Goal: Transaction & Acquisition: Purchase product/service

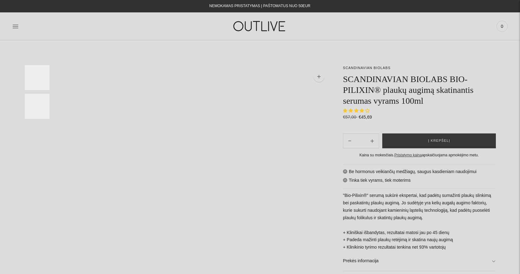
select select "**********"
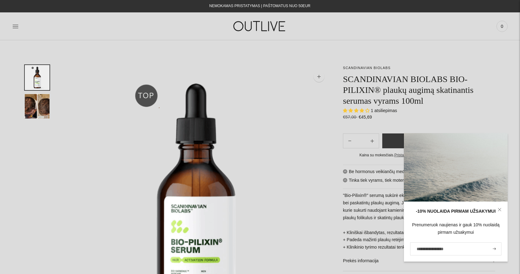
click at [466, 177] on div "-10% NUOLAIDA PIRMAM UŽSAKYMUI Prenumeruok naujienas ir gauk 10% nuolaidą pirma…" at bounding box center [456, 197] width 104 height 129
click at [374, 189] on div at bounding box center [419, 189] width 152 height 0
click at [450, 67] on p "SCANDINAVIAN BIOLABS" at bounding box center [419, 68] width 152 height 6
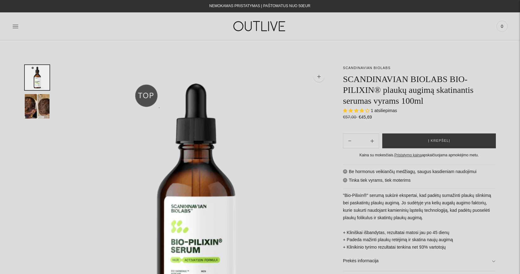
select select "**********"
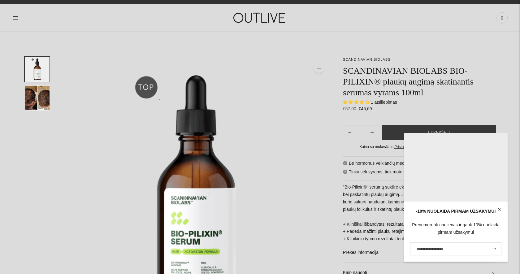
scroll to position [12, 0]
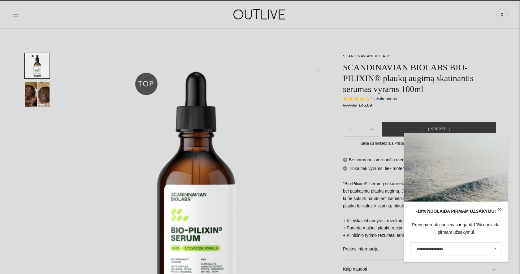
click at [366, 223] on div "Be hormonus veikiančių medžiagų, saugus kasdieniam naudojimui Tinka tiek vyrams…" at bounding box center [419, 226] width 152 height 147
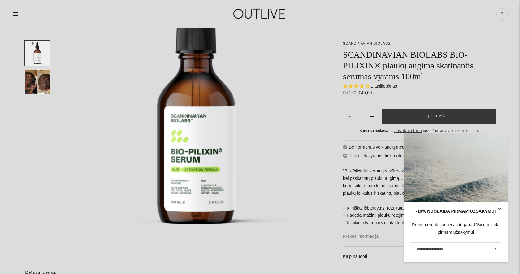
scroll to position [94, 0]
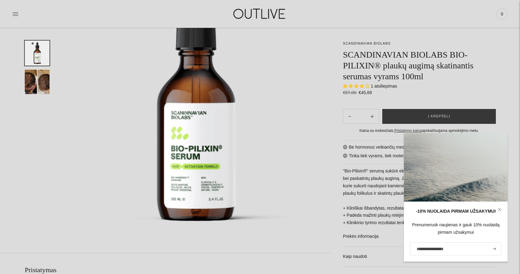
click at [500, 209] on link at bounding box center [500, 210] width 16 height 16
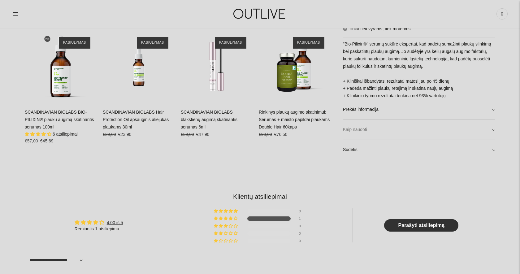
scroll to position [441, 0]
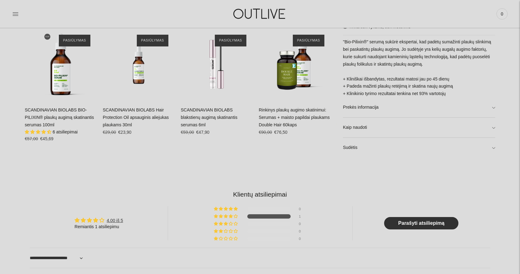
drag, startPoint x: 361, startPoint y: 122, endPoint x: 362, endPoint y: 129, distance: 7.0
click at [360, 122] on link "Kaip naudoti" at bounding box center [419, 128] width 152 height 20
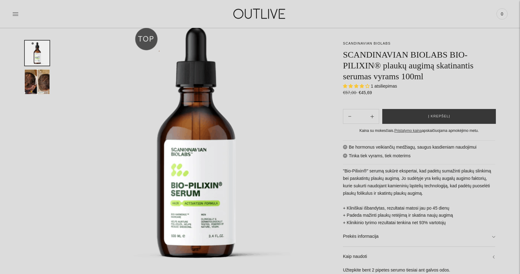
scroll to position [57, 0]
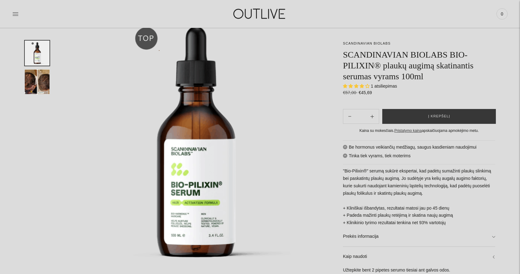
click at [35, 80] on img "Translation missing: en.general.accessibility.image_thumbail" at bounding box center [37, 81] width 25 height 25
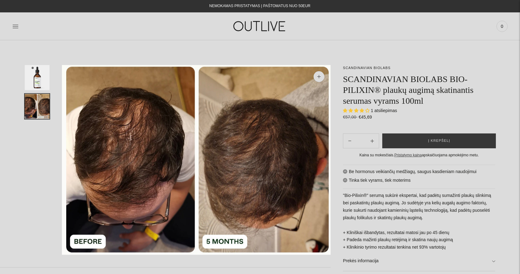
scroll to position [0, 0]
click at [431, 138] on span "Į krepšelį" at bounding box center [439, 141] width 22 height 6
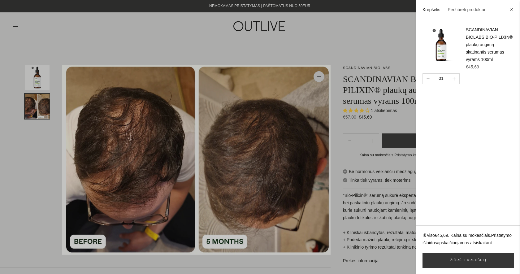
click at [380, 51] on div at bounding box center [260, 137] width 520 height 274
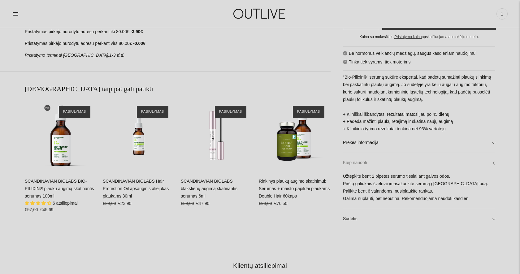
scroll to position [294, 0]
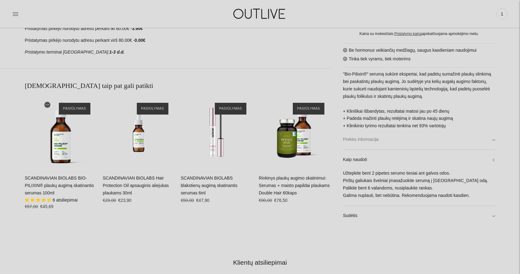
click at [368, 139] on link "Prekės informacija" at bounding box center [419, 140] width 152 height 20
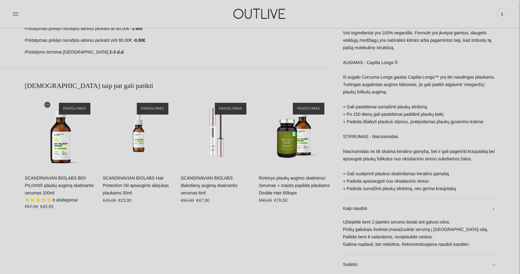
drag, startPoint x: 351, startPoint y: 255, endPoint x: 383, endPoint y: 230, distance: 40.5
click at [351, 255] on link "Sudėtis" at bounding box center [419, 265] width 152 height 20
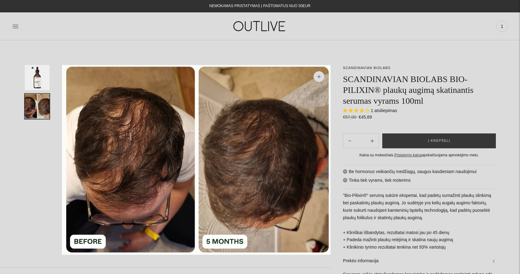
scroll to position [0, 0]
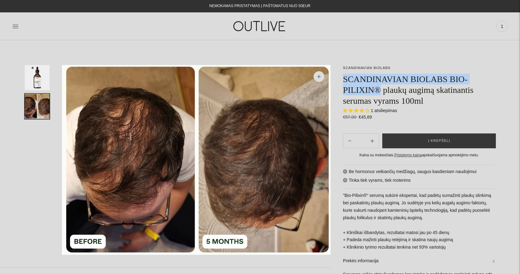
drag, startPoint x: 345, startPoint y: 79, endPoint x: 383, endPoint y: 87, distance: 38.1
click at [383, 87] on h1 "SCANDINAVIAN BIOLABS BIO-PILIXIN® plaukų augimą skatinantis serumas vyrams 100ml" at bounding box center [419, 90] width 152 height 33
copy h1 "SCANDINAVIAN BIOLABS BIO-PILIXIN®"
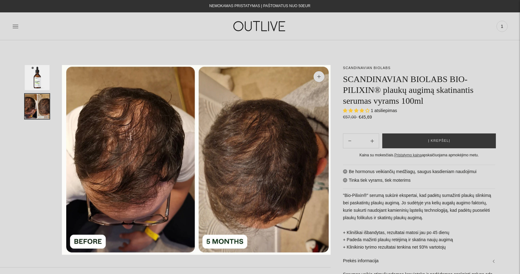
drag, startPoint x: 347, startPoint y: 85, endPoint x: 347, endPoint y: 79, distance: 6.2
click at [347, 85] on h1 "SCANDINAVIAN BIOLABS BIO-PILIXIN® plaukų augimą skatinantis serumas vyrams 100ml" at bounding box center [419, 90] width 152 height 33
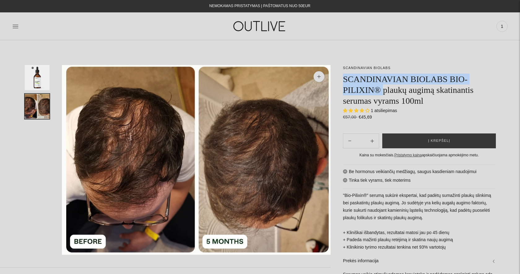
drag, startPoint x: 343, startPoint y: 76, endPoint x: 386, endPoint y: 90, distance: 44.7
copy h1 "SCANDINAVIAN BIOLABS BIO-PILIXIN®"
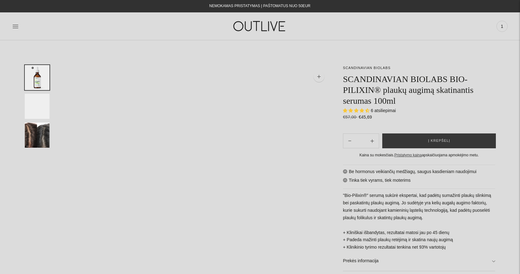
select select "**********"
